Goal: Information Seeking & Learning: Learn about a topic

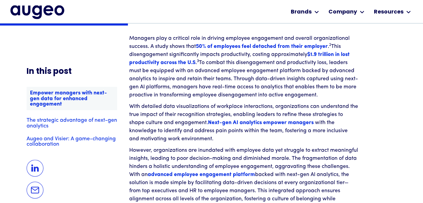
scroll to position [817, 0]
drag, startPoint x: 141, startPoint y: 107, endPoint x: 209, endPoint y: 104, distance: 67.4
click at [209, 104] on p "With detailed data visualizations of workplace interactions, organizations can …" at bounding box center [243, 122] width 229 height 40
copy p "detailed data visualizations"
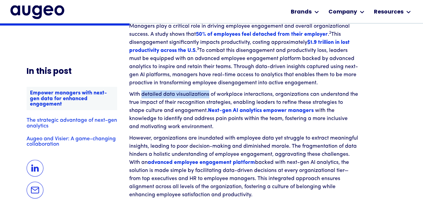
scroll to position [829, 0]
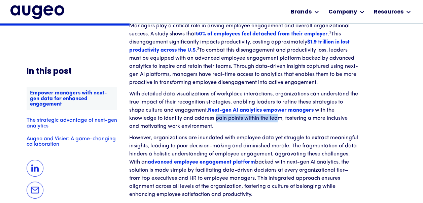
drag, startPoint x: 215, startPoint y: 120, endPoint x: 278, endPoint y: 122, distance: 62.7
click at [278, 122] on p "With detailed data visualizations of workplace interactions, organizations can …" at bounding box center [243, 110] width 229 height 40
drag, startPoint x: 278, startPoint y: 122, endPoint x: 285, endPoint y: 120, distance: 7.5
click at [285, 120] on p "With detailed data visualizations of workplace interactions, organizations can …" at bounding box center [243, 110] width 229 height 40
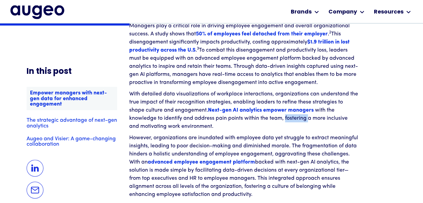
click at [285, 120] on p "With detailed data visualizations of workplace interactions, organizations can …" at bounding box center [243, 110] width 229 height 40
click at [283, 120] on p "With detailed data visualizations of workplace interactions, organizations can …" at bounding box center [243, 110] width 229 height 40
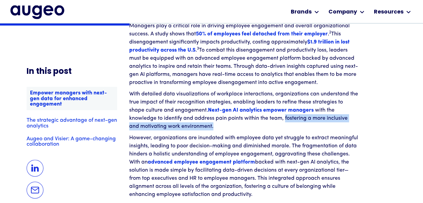
drag, startPoint x: 285, startPoint y: 120, endPoint x: 287, endPoint y: 127, distance: 8.0
click at [287, 127] on p "With detailed data visualizations of workplace interactions, organizations can …" at bounding box center [243, 110] width 229 height 40
copy p "fostering a more inclusive and motivating work environment."
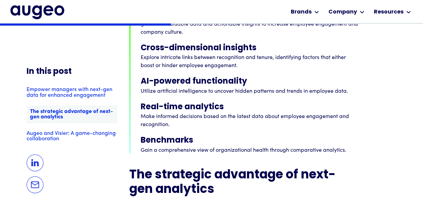
scroll to position [1092, 0]
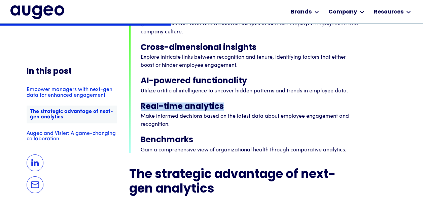
drag, startPoint x: 141, startPoint y: 110, endPoint x: 224, endPoint y: 106, distance: 82.6
click at [224, 106] on li "Real-time analytics Make informed decisions based on the latest data about empl…" at bounding box center [249, 114] width 217 height 25
copy h3 "Real-time analytics"
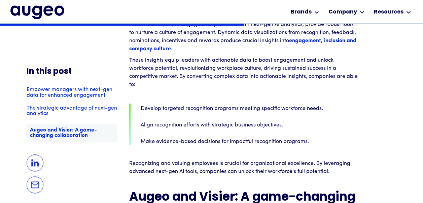
scroll to position [1634, 0]
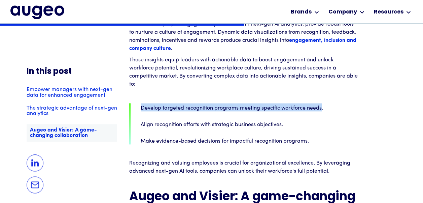
drag, startPoint x: 140, startPoint y: 110, endPoint x: 321, endPoint y: 112, distance: 180.5
click at [321, 111] on p "Develop targeted recognition programs meeting specific workforce needs." at bounding box center [249, 107] width 217 height 8
copy p "Develop targeted recognition programs meeting specific workforce needs"
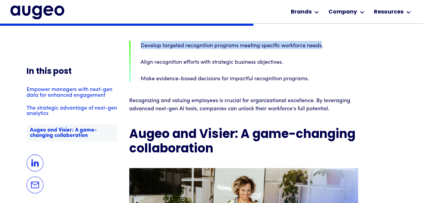
scroll to position [1696, 0]
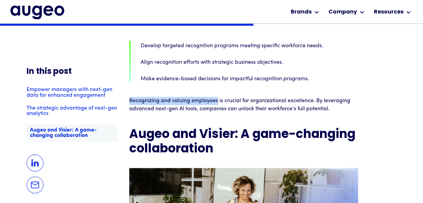
drag, startPoint x: 130, startPoint y: 105, endPoint x: 216, endPoint y: 99, distance: 86.7
copy p "Recognizing and valuing employees"
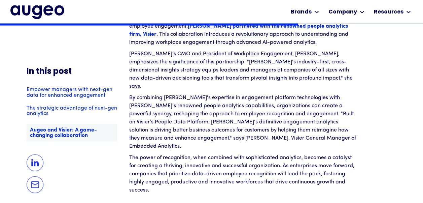
click at [233, 106] on p "By combining [PERSON_NAME]'s expertise in engagement platform technologies with…" at bounding box center [243, 122] width 229 height 57
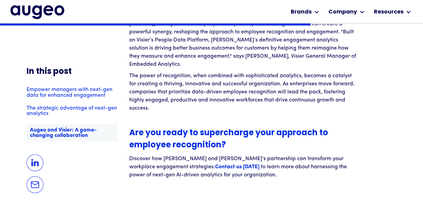
scroll to position [2079, 0]
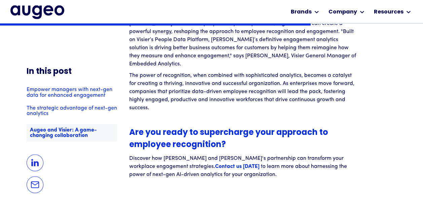
drag, startPoint x: 276, startPoint y: 87, endPoint x: 278, endPoint y: 93, distance: 6.8
click at [278, 93] on p "The power of recognition, when combined with sophisticated analytics, becomes a…" at bounding box center [243, 91] width 229 height 40
copy p "drive continuous growth and success."
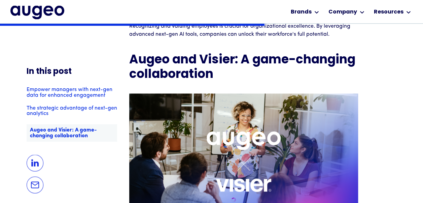
scroll to position [1771, 0]
